Goal: Task Accomplishment & Management: Complete application form

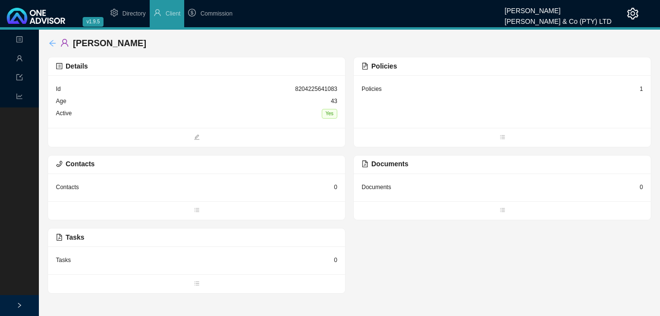
click at [52, 44] on icon "arrow-left" at bounding box center [53, 43] width 8 height 8
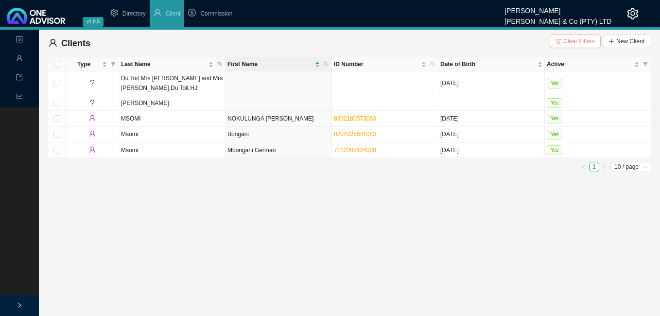
click at [586, 43] on span "Clear Filters" at bounding box center [579, 41] width 32 height 10
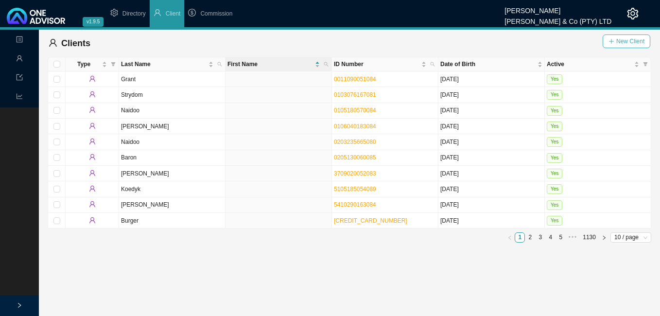
click at [631, 39] on span "New Client" at bounding box center [630, 41] width 28 height 10
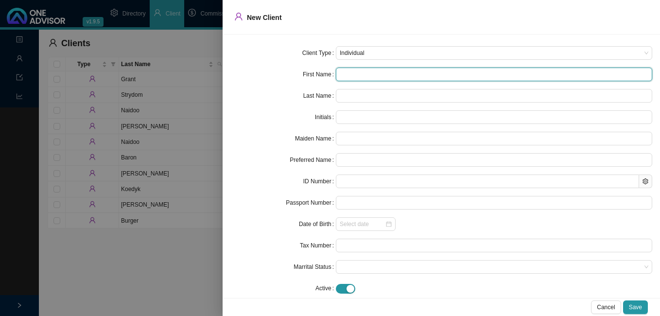
click at [343, 75] on input "text" at bounding box center [494, 75] width 316 height 14
paste input "[PERSON_NAME]"
type input "[PERSON_NAME]"
type input "BM"
type input "Bevashee"
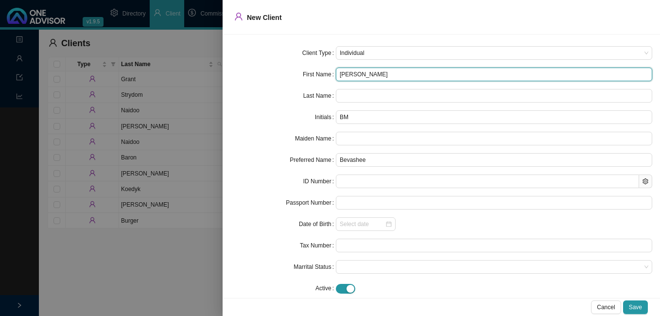
drag, startPoint x: 365, startPoint y: 72, endPoint x: 392, endPoint y: 74, distance: 26.8
click at [392, 74] on input "[PERSON_NAME]" at bounding box center [494, 75] width 316 height 14
type input "[PERSON_NAME]"
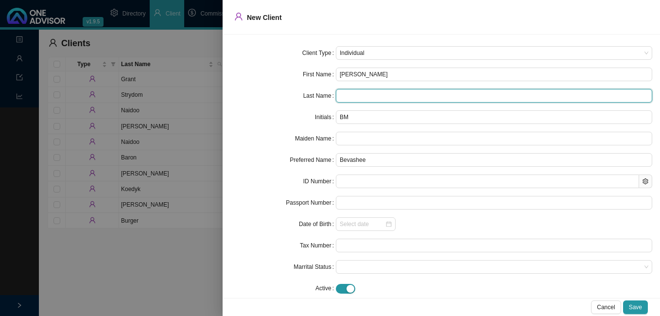
click at [353, 96] on input "text" at bounding box center [494, 96] width 316 height 14
paste input "Munsamy"
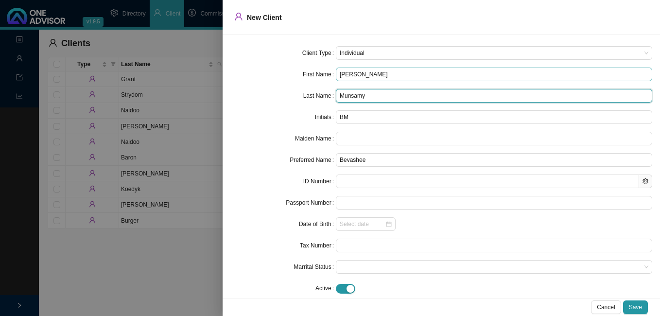
type input "Munsamy"
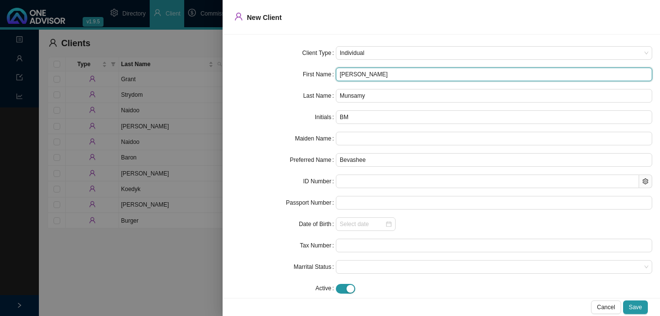
drag, startPoint x: 365, startPoint y: 73, endPoint x: 412, endPoint y: 73, distance: 47.6
click at [412, 73] on input "[PERSON_NAME]" at bounding box center [494, 75] width 316 height 14
type input "Bevashee"
type input "B"
type input "Bevashee"
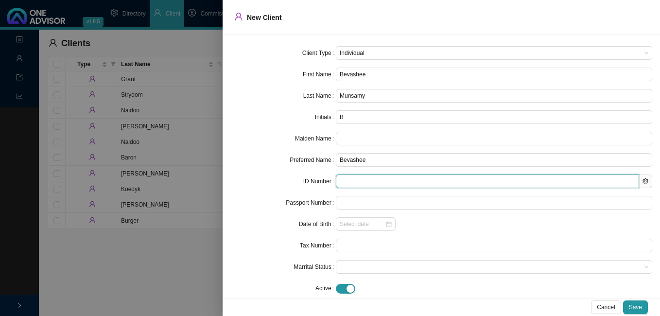
paste input "8712210157089"
type input "8712210157089"
type input "[DATE]"
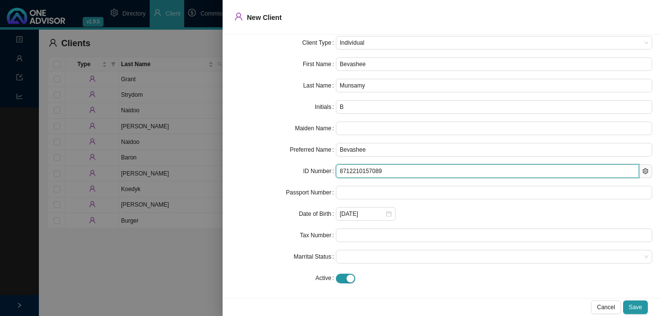
scroll to position [13, 0]
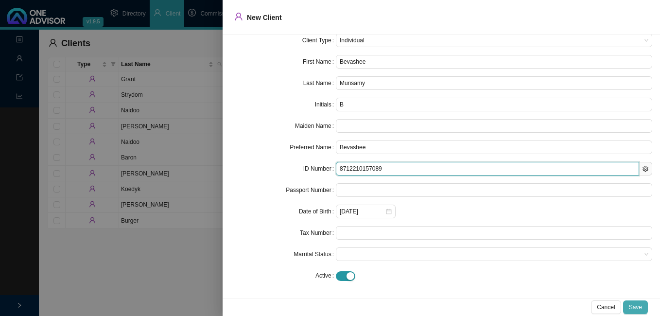
type input "8712210157089"
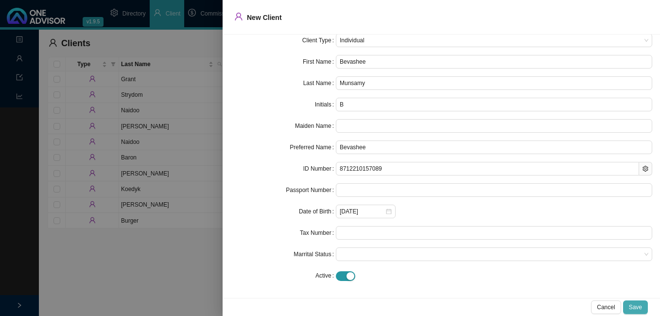
click at [638, 305] on span "Save" at bounding box center [635, 307] width 13 height 10
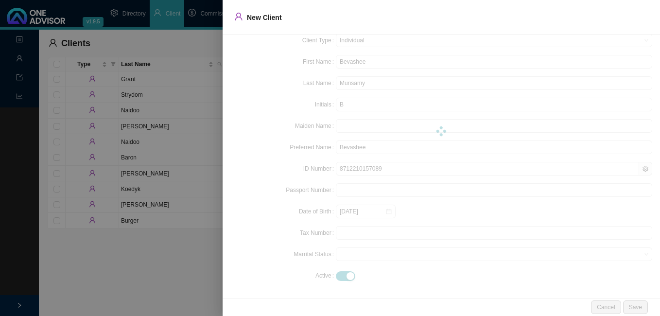
scroll to position [0, 0]
